Goal: Task Accomplishment & Management: Manage account settings

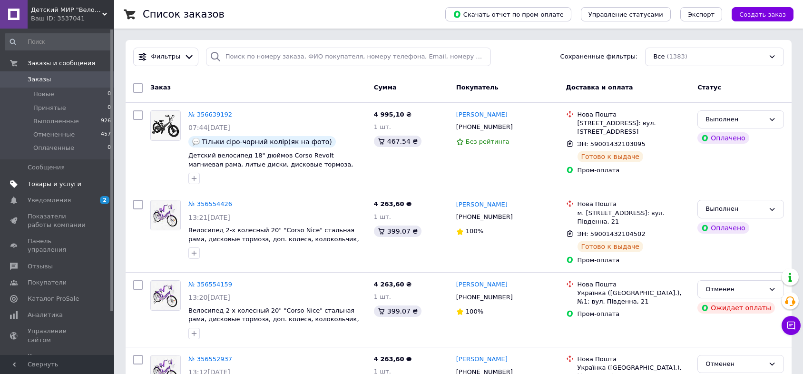
click at [49, 182] on span "Товары и услуги" at bounding box center [55, 184] width 54 height 9
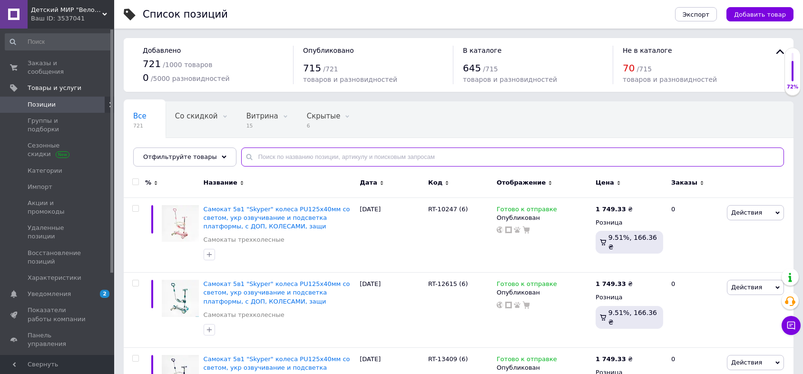
click at [314, 157] on input "text" at bounding box center [512, 157] width 543 height 19
paste input "[PERSON_NAME]"
type input "[PERSON_NAME]"
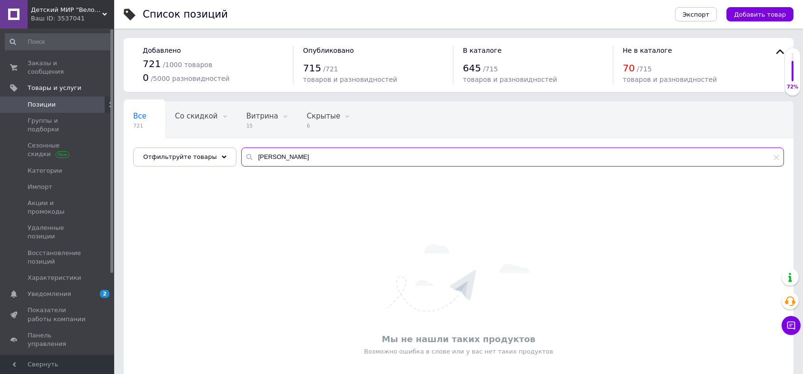
drag, startPoint x: 232, startPoint y: 175, endPoint x: 222, endPoint y: 181, distance: 11.8
click at [222, 181] on div "Все 721 Со скидкой 0 Удалить Редактировать Витрина 15 Удалить Редактировать Скр…" at bounding box center [459, 264] width 670 height 327
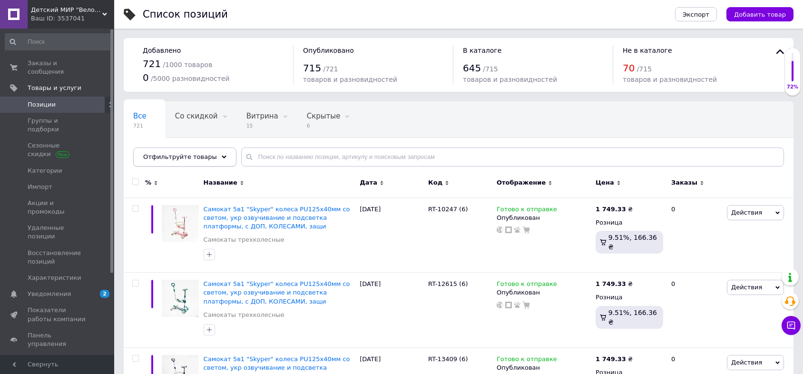
click at [209, 149] on div "Отфильтруйте товары" at bounding box center [184, 157] width 103 height 19
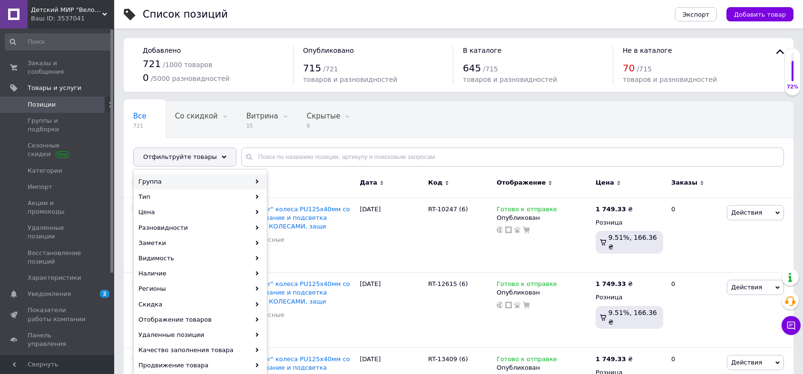
drag, startPoint x: 212, startPoint y: 176, endPoint x: 245, endPoint y: 184, distance: 33.3
click at [212, 177] on div "Группа" at bounding box center [200, 181] width 132 height 15
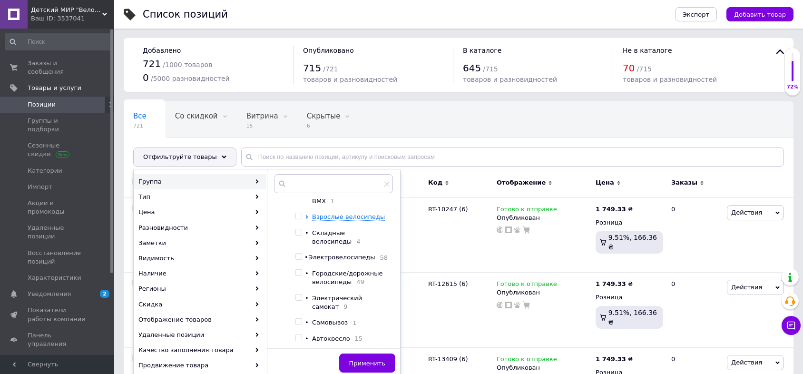
scroll to position [107, 0]
drag, startPoint x: 293, startPoint y: 250, endPoint x: 302, endPoint y: 248, distance: 8.8
click at [302, 248] on li "Корневая группа 11 • Трехколесные велосипеды 88 Детские велосипеды Самокаты • П…" at bounding box center [333, 217] width 109 height 252
click at [301, 253] on input "checkbox" at bounding box center [299, 256] width 6 height 6
checkbox input "true"
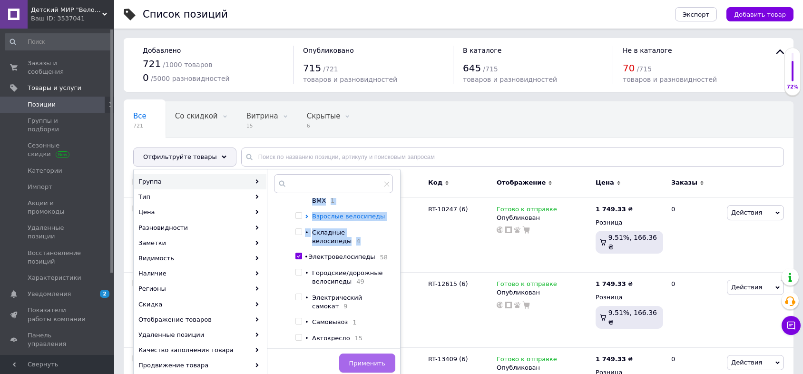
click at [366, 360] on span "Применить" at bounding box center [367, 363] width 36 height 7
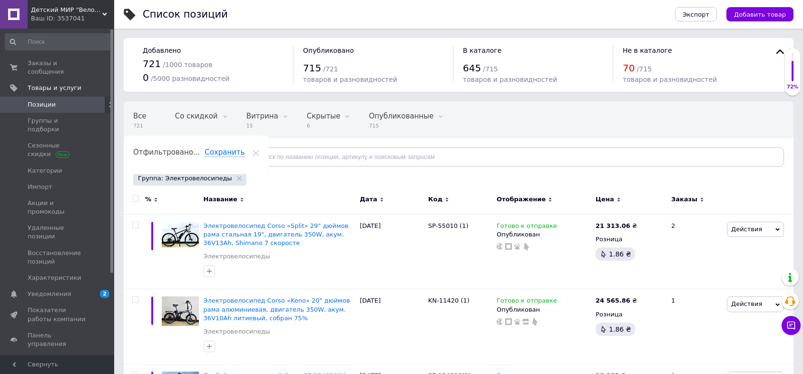
click at [697, 197] on div "Заказы" at bounding box center [696, 199] width 48 height 9
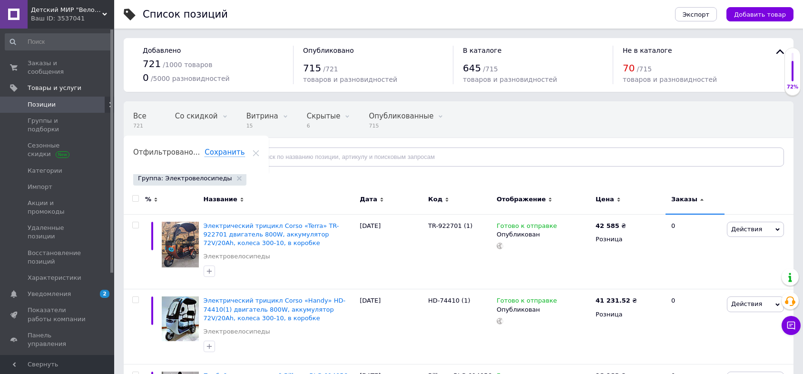
click at [700, 200] on icon at bounding box center [702, 200] width 4 height 4
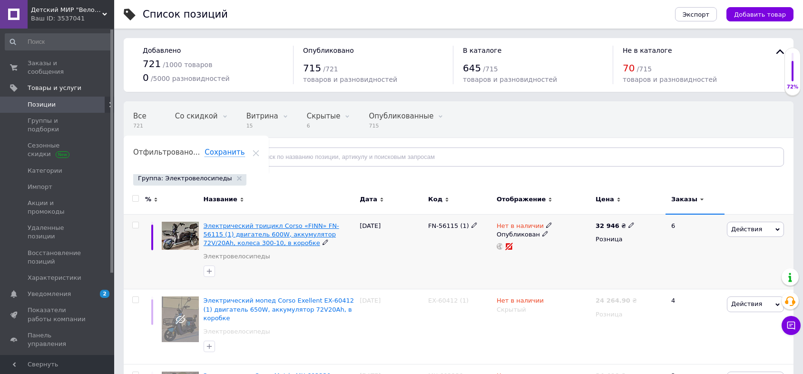
click at [324, 227] on span "Электрический трицикл Corso «FINN» FN-56115 (1) двигатель 600W, аккумулятор 72V…" at bounding box center [272, 234] width 136 height 24
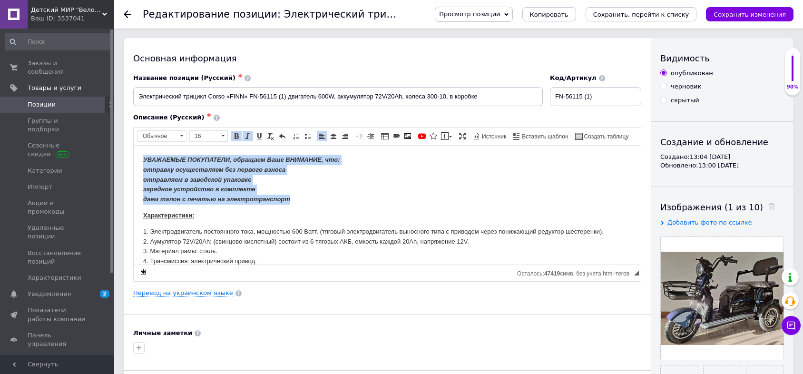
drag, startPoint x: 273, startPoint y: 193, endPoint x: 139, endPoint y: 155, distance: 139.5
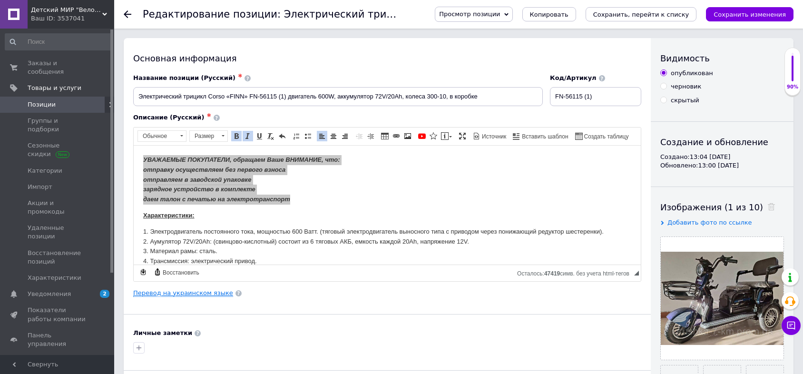
click at [205, 293] on link "Перевод на украинском языке" at bounding box center [183, 293] width 100 height 8
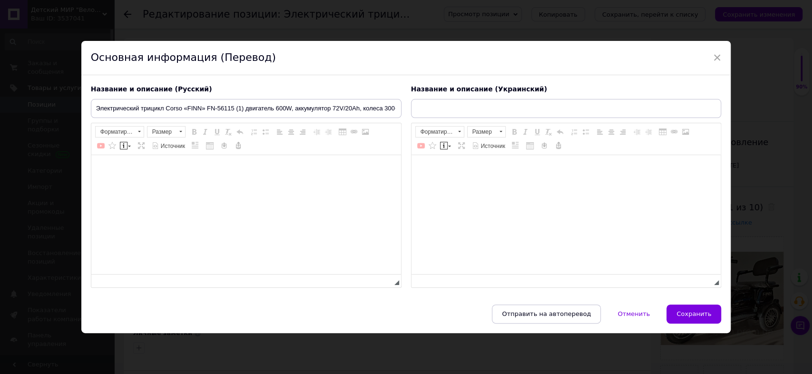
type input "Електричний трицикл Corso «FINN» FN-56115 (1) + 1 ЯЩИК АКУМ, двигун 600W, акуму…"
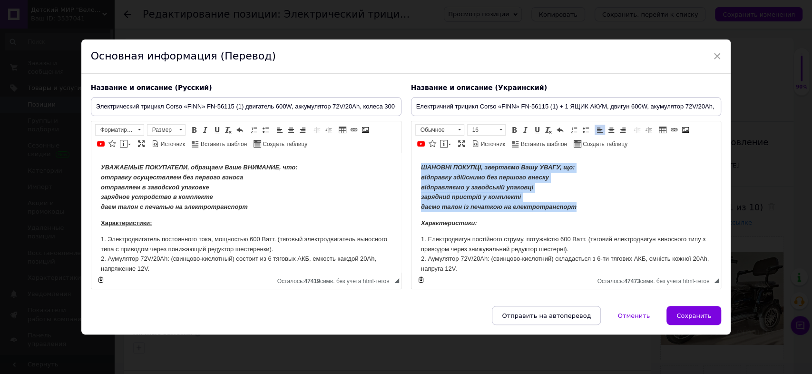
drag, startPoint x: 589, startPoint y: 208, endPoint x: 820, endPoint y: 319, distance: 255.7
copy strong "ШАНОВНІ ПОКУПЦІ, звертаємо Вашу УВАГУ, що: відправку здійснимо без першого внес…"
